Goal: Task Accomplishment & Management: Use online tool/utility

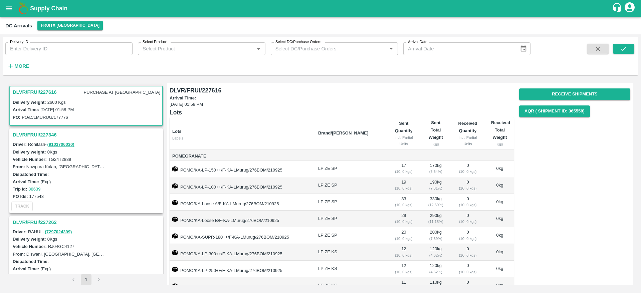
scroll to position [3, 0]
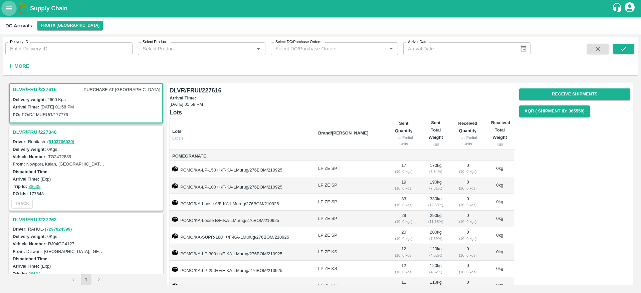
click at [10, 9] on icon "open drawer" at bounding box center [8, 8] width 7 height 7
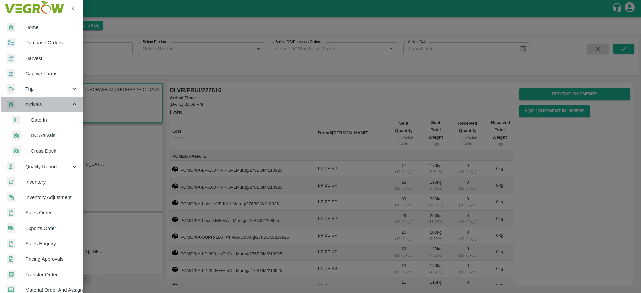
click at [43, 103] on span "Arrivals" at bounding box center [47, 104] width 45 height 7
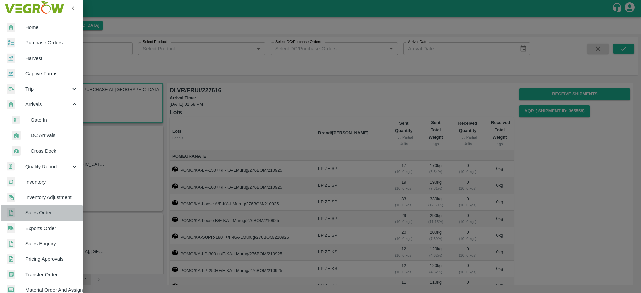
click at [36, 216] on span "Sales Order" at bounding box center [51, 212] width 53 height 7
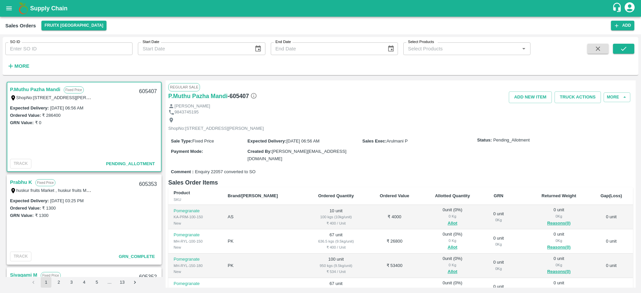
click at [44, 91] on link "P.Muthu Pazha Mandi" at bounding box center [35, 89] width 50 height 9
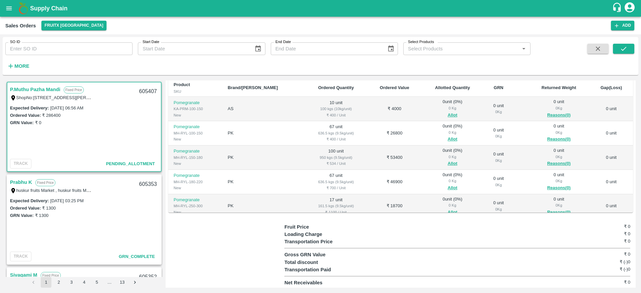
scroll to position [64, 0]
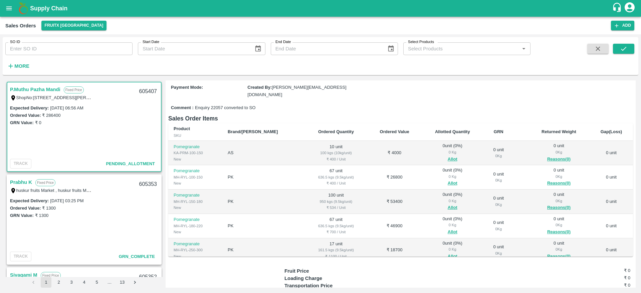
click at [36, 90] on link "P.Muthu Pazha Mandi" at bounding box center [35, 89] width 50 height 9
click at [38, 87] on link "P.Muthu Pazha Mandi" at bounding box center [35, 89] width 50 height 9
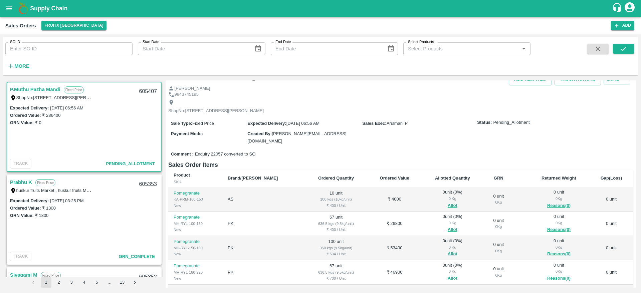
scroll to position [17, 0]
click at [448, 204] on button "Allot" at bounding box center [453, 207] width 10 height 8
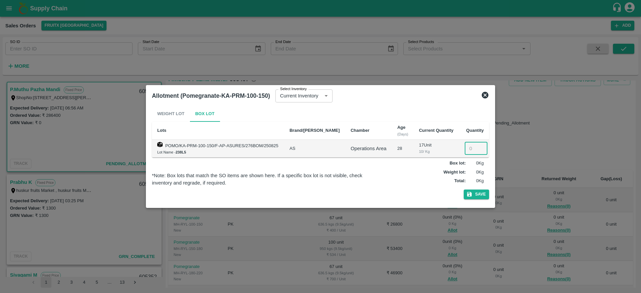
click at [469, 149] on input "number" at bounding box center [476, 148] width 23 height 13
type input "10"
click at [474, 197] on button "Save" at bounding box center [476, 195] width 25 height 10
click at [475, 195] on button "Save" at bounding box center [476, 195] width 25 height 10
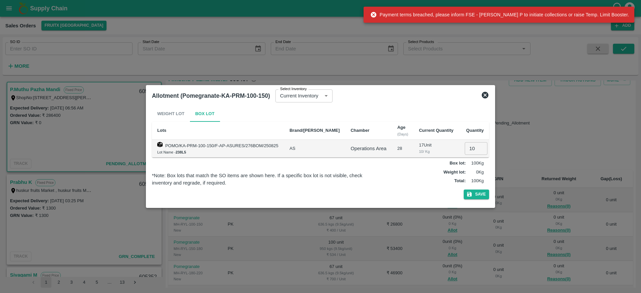
click at [482, 91] on icon at bounding box center [485, 95] width 8 height 8
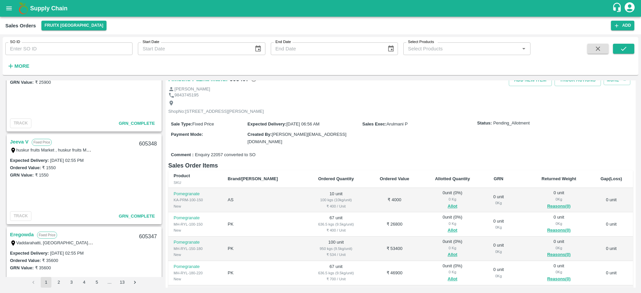
scroll to position [554, 0]
